Goal: Task Accomplishment & Management: Manage account settings

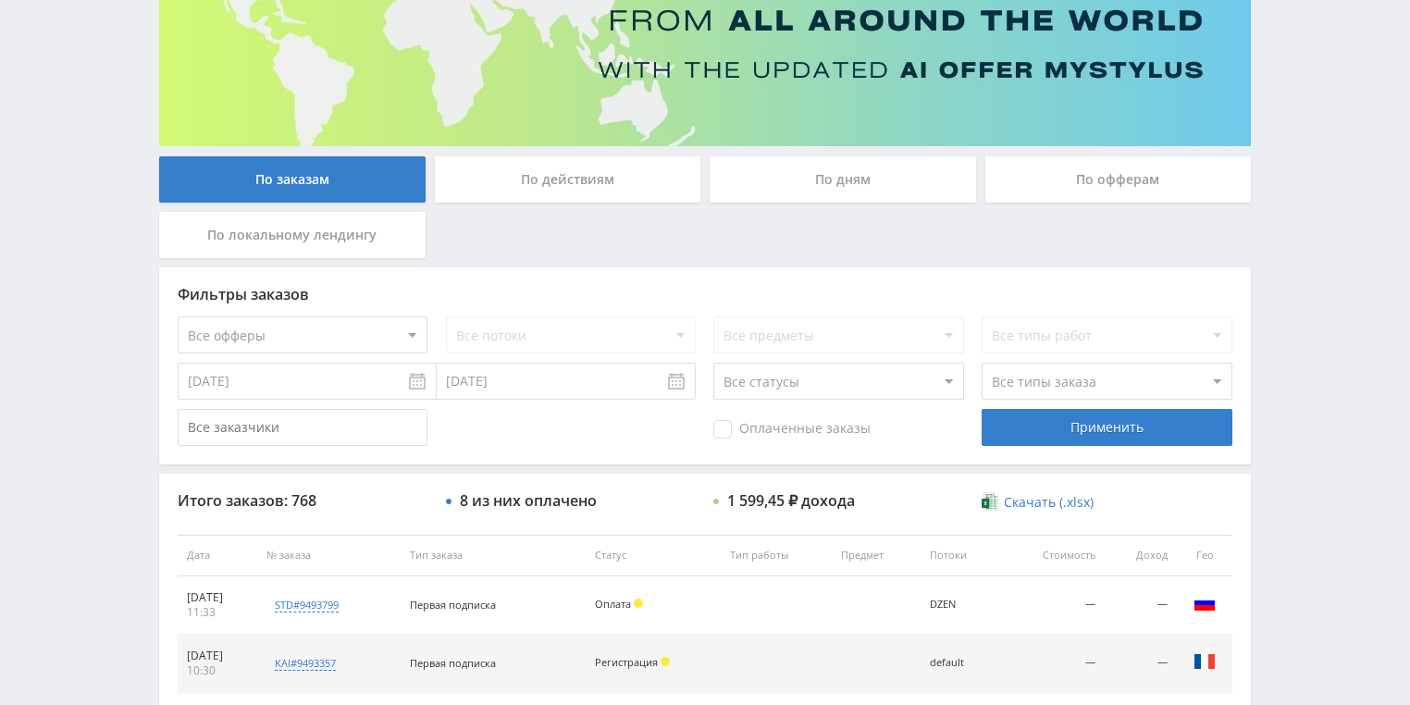
scroll to position [370, 0]
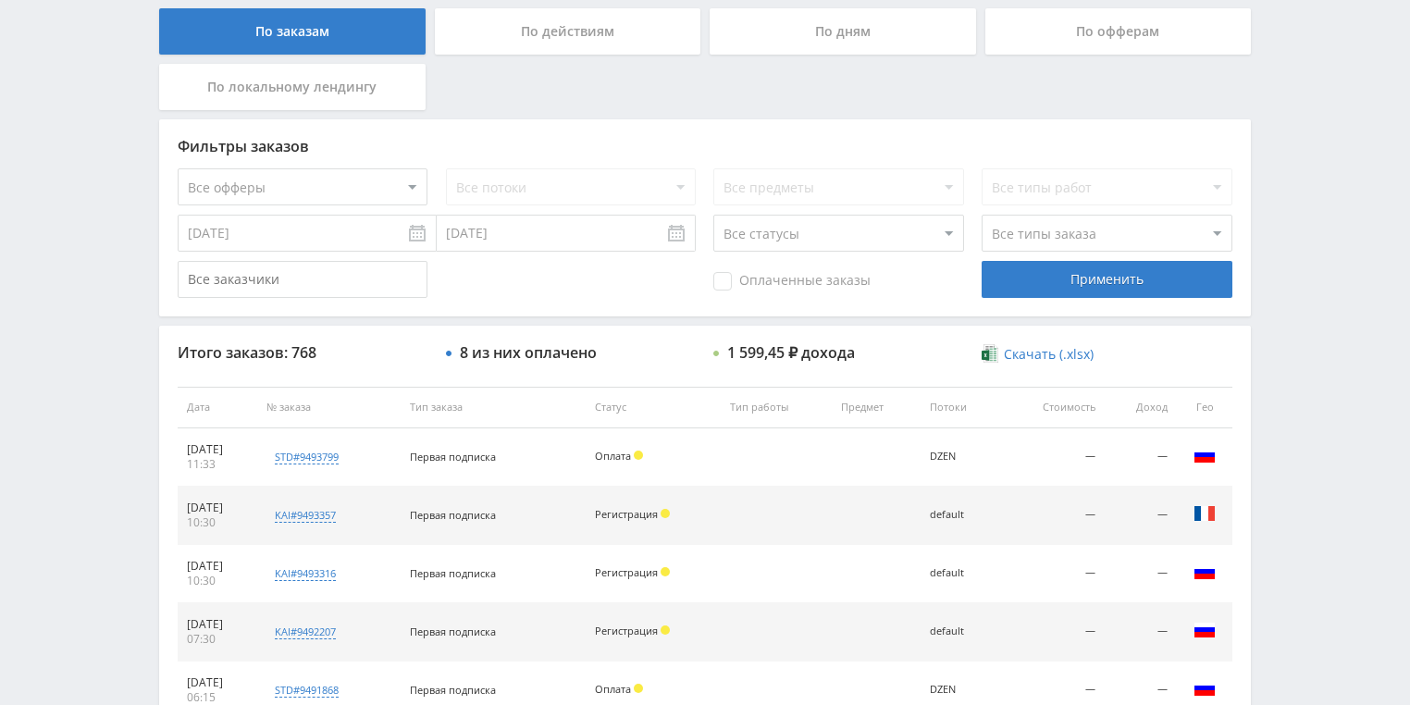
click at [563, 33] on div "По действиям" at bounding box center [568, 31] width 266 height 46
click at [0, 0] on input "По действиям" at bounding box center [0, 0] width 0 height 0
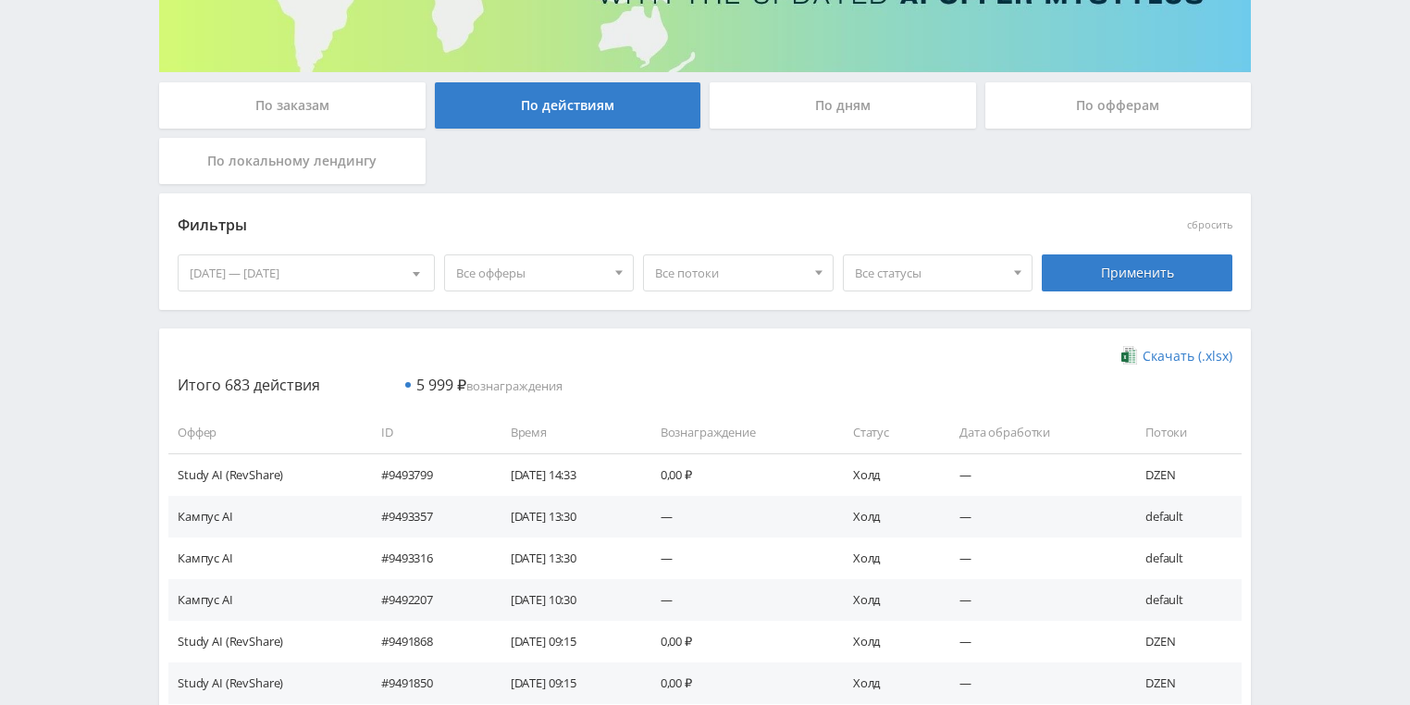
click at [815, 110] on div "По дням" at bounding box center [843, 105] width 266 height 46
click at [0, 0] on input "По дням" at bounding box center [0, 0] width 0 height 0
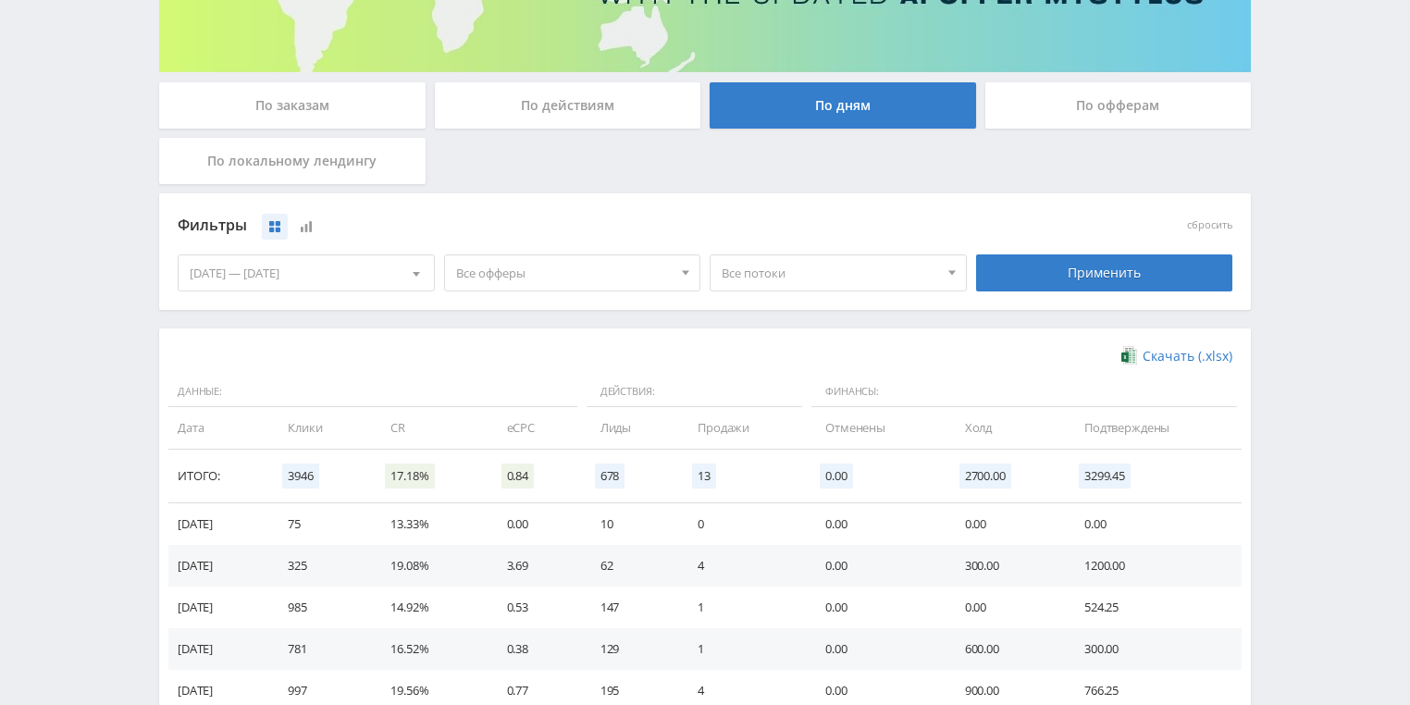
scroll to position [504, 0]
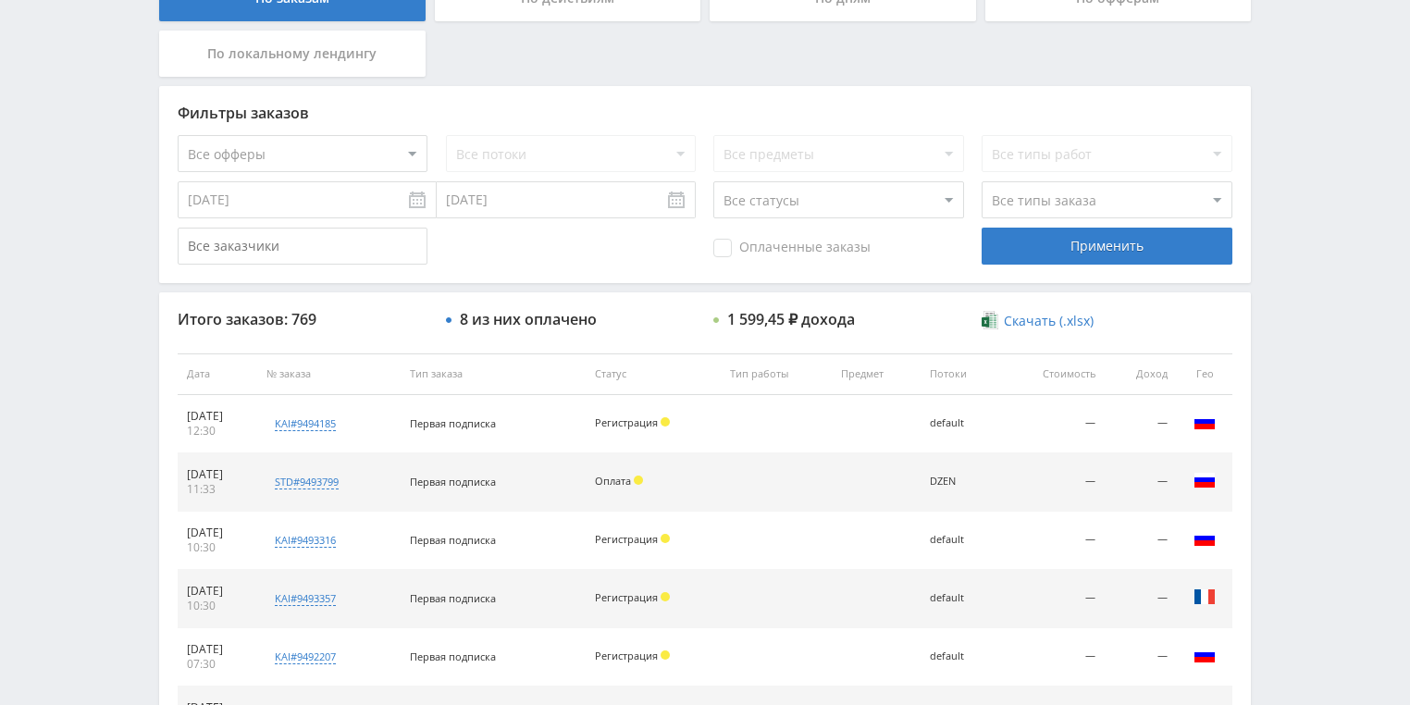
scroll to position [444, 0]
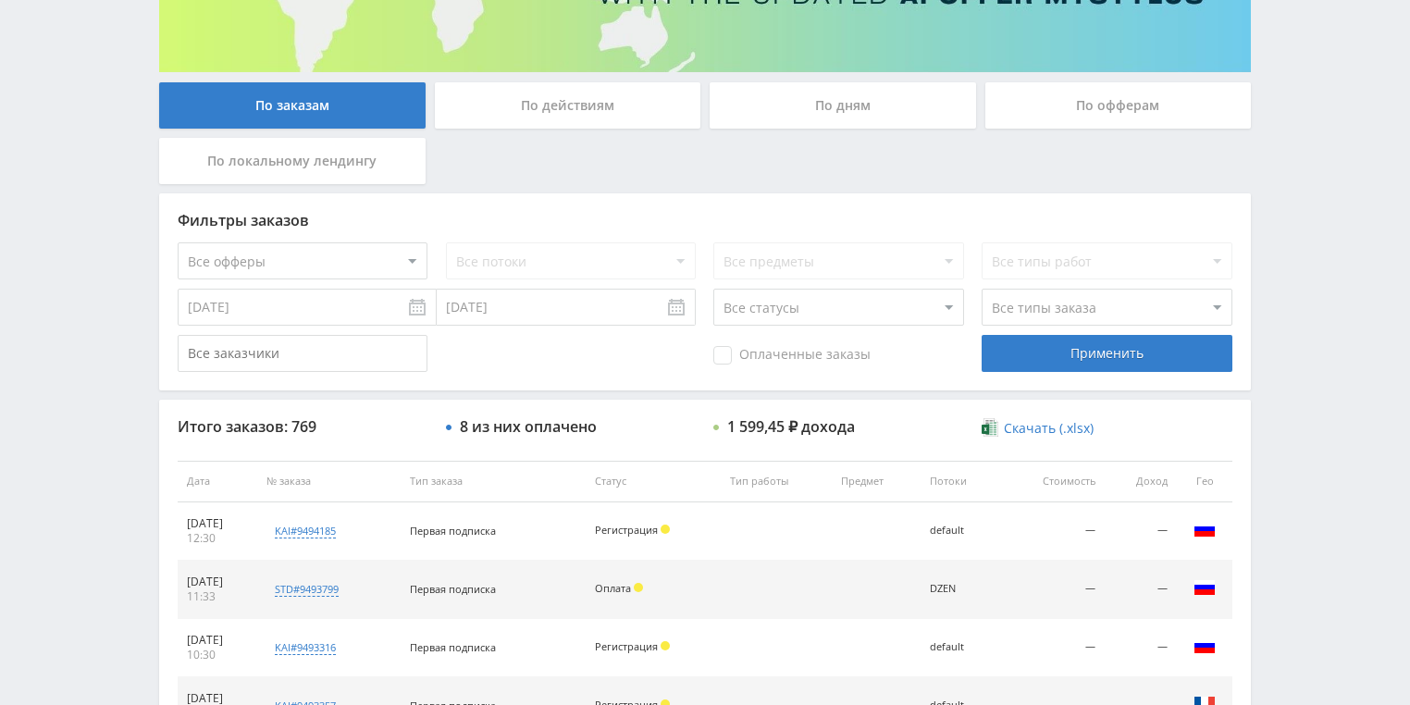
click at [562, 126] on div "По действиям" at bounding box center [568, 105] width 266 height 46
click at [0, 0] on input "По действиям" at bounding box center [0, 0] width 0 height 0
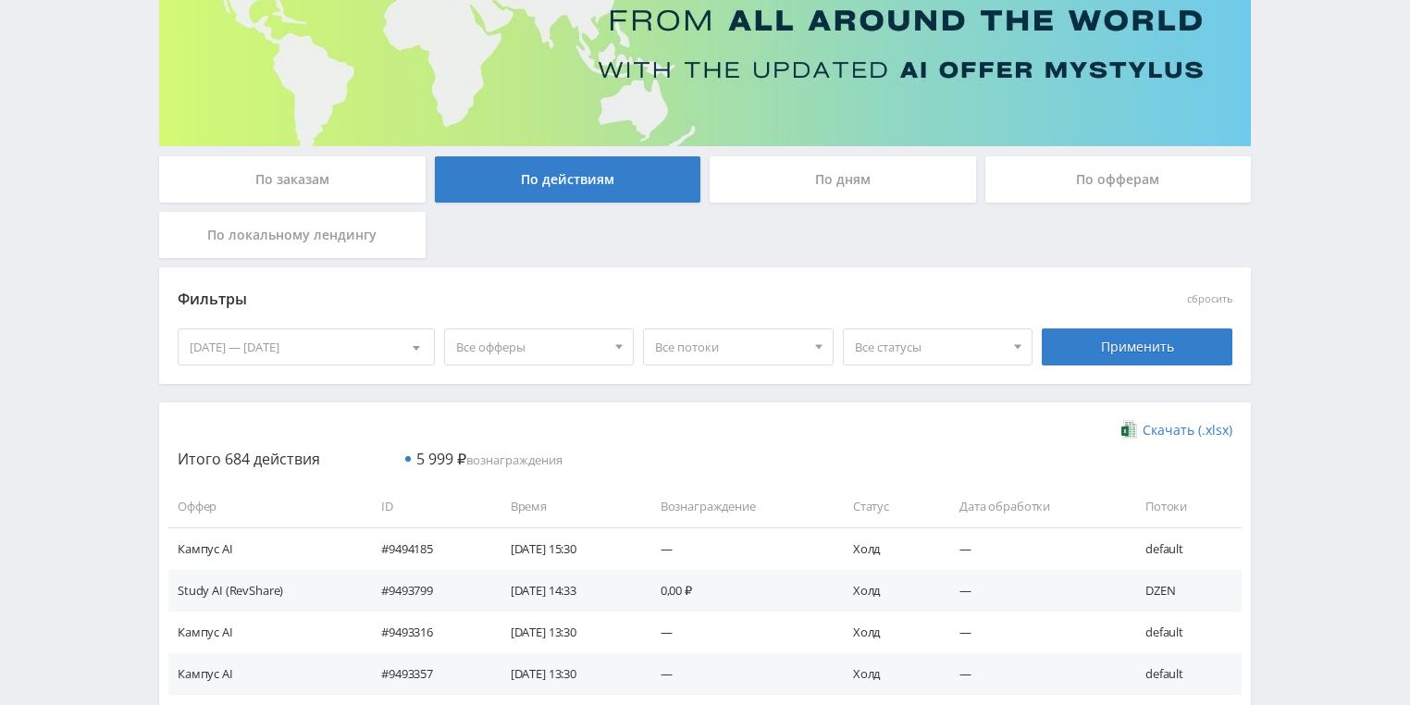
click at [797, 170] on div "По дням" at bounding box center [843, 179] width 266 height 46
click at [0, 0] on input "По дням" at bounding box center [0, 0] width 0 height 0
